Goal: Navigation & Orientation: Find specific page/section

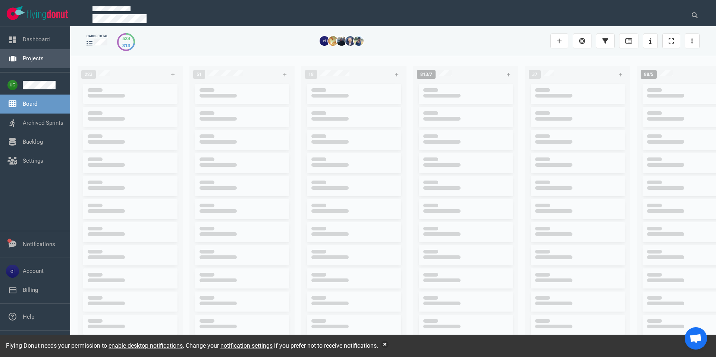
click at [23, 62] on link "Projects" at bounding box center [33, 58] width 21 height 7
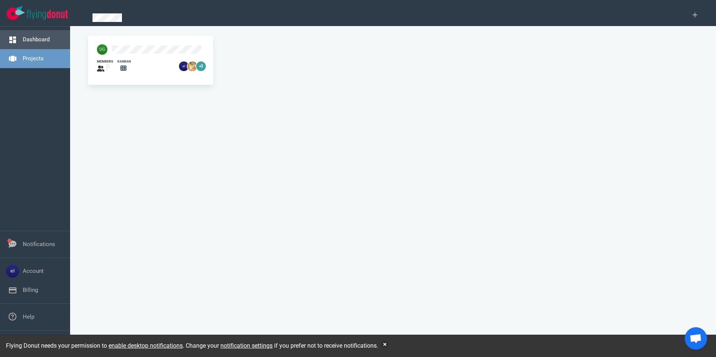
click at [30, 40] on link "Dashboard" at bounding box center [36, 39] width 27 height 7
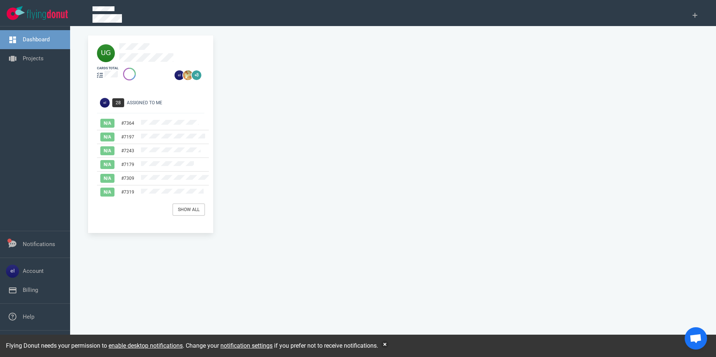
click at [186, 207] on link "Show All" at bounding box center [188, 209] width 31 height 11
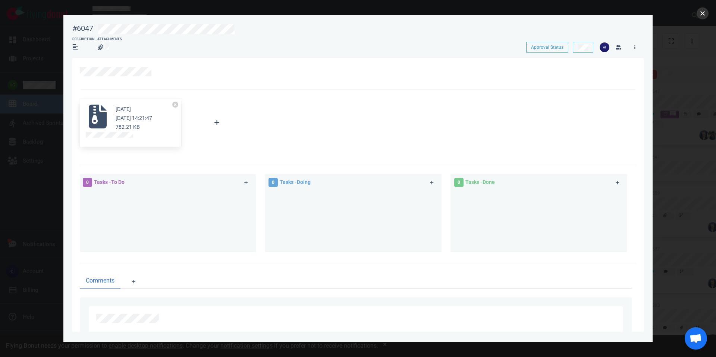
click at [705, 12] on button "close" at bounding box center [702, 13] width 12 height 12
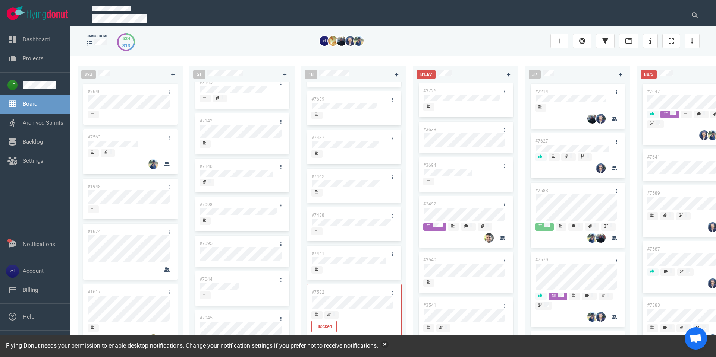
scroll to position [37, 0]
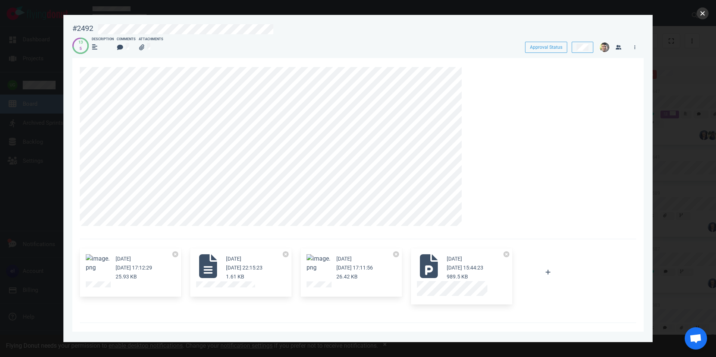
click at [702, 15] on button "close" at bounding box center [702, 13] width 12 height 12
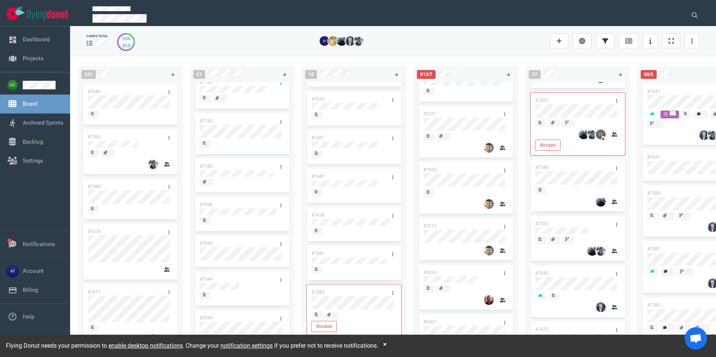
scroll to position [1209, 0]
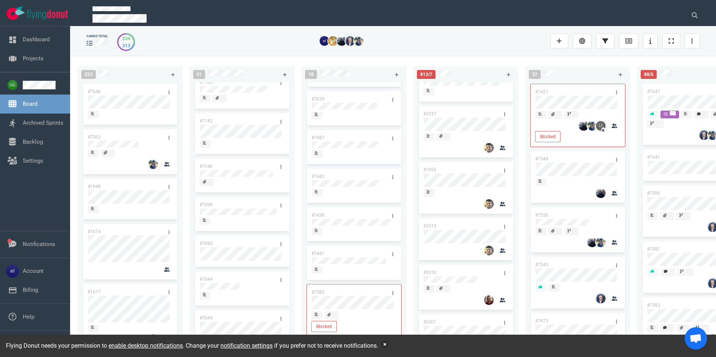
click at [388, 343] on button "button" at bounding box center [384, 344] width 7 height 7
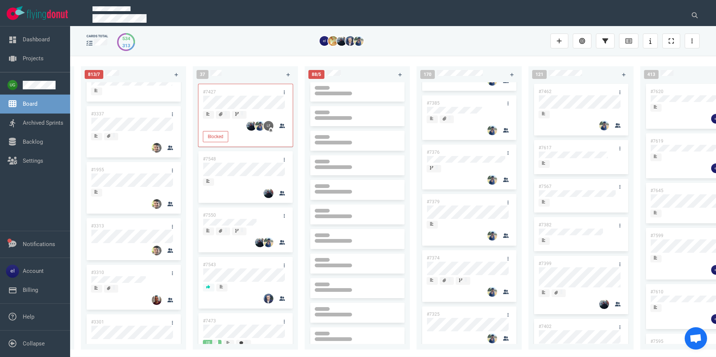
scroll to position [1120, 0]
